Goal: Information Seeking & Learning: Learn about a topic

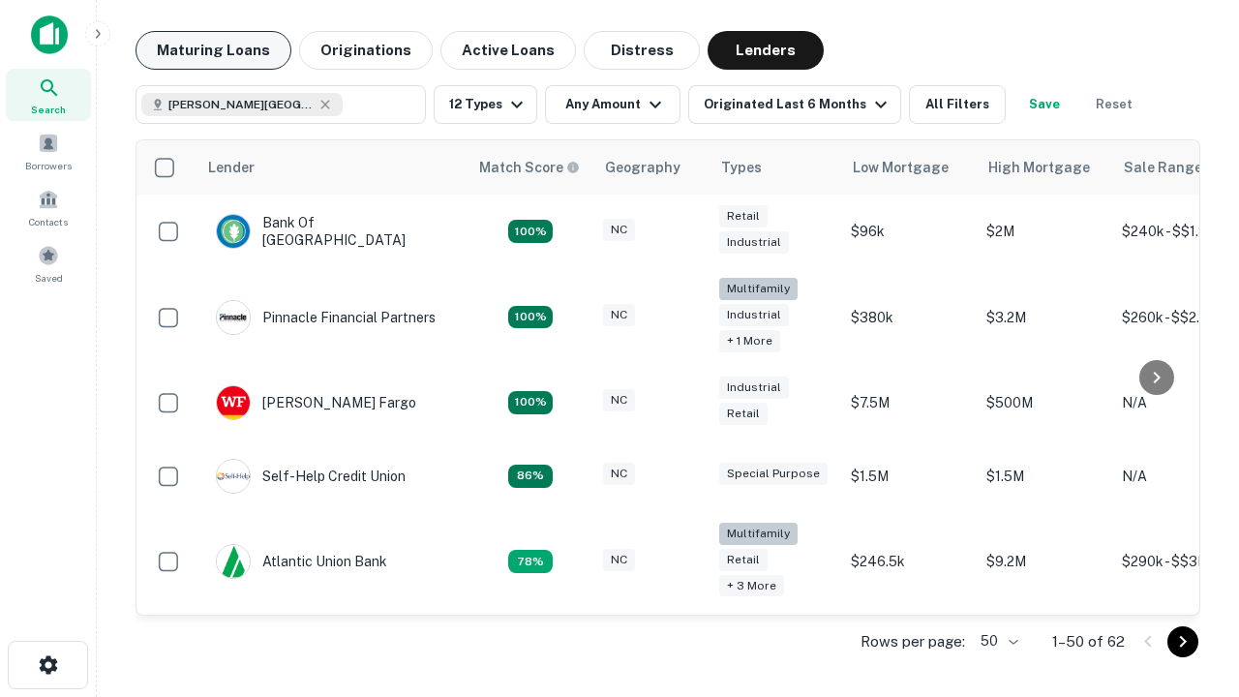
click at [213, 50] on button "Maturing Loans" at bounding box center [214, 50] width 156 height 39
